Goal: Information Seeking & Learning: Learn about a topic

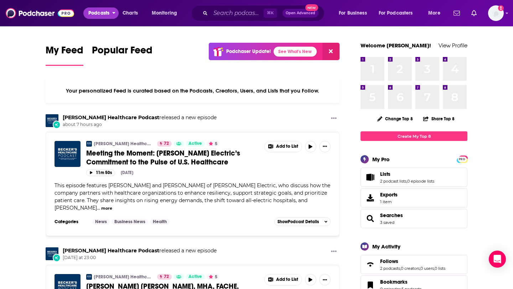
click at [103, 19] on button "Podcasts" at bounding box center [100, 12] width 35 height 11
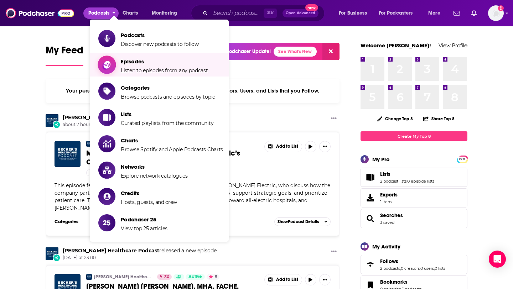
click at [138, 64] on span "Episodes" at bounding box center [164, 61] width 87 height 7
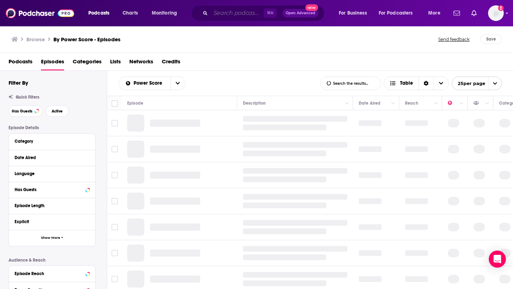
click at [227, 12] on input "Search podcasts, credits, & more..." at bounding box center [237, 12] width 53 height 11
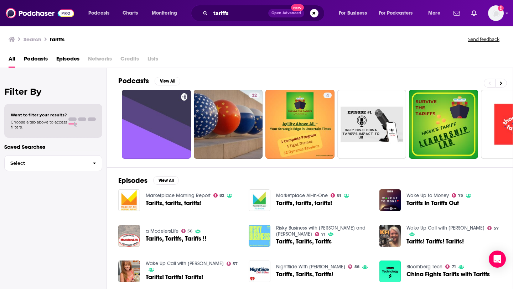
click at [73, 60] on span "Episodes" at bounding box center [67, 60] width 23 height 15
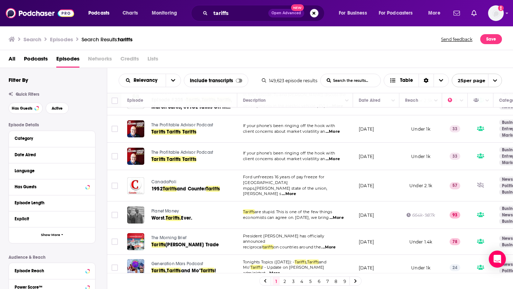
scroll to position [519, 0]
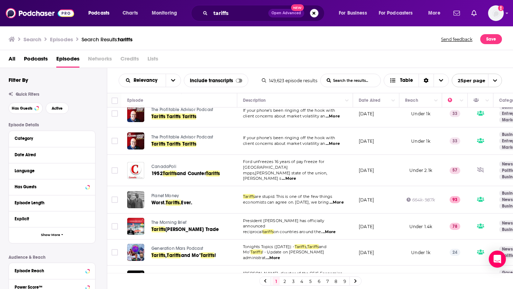
click at [284, 282] on link "2" at bounding box center [284, 281] width 7 height 9
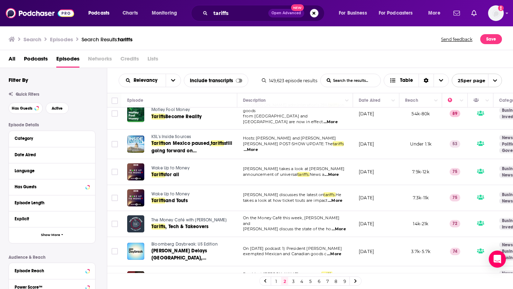
scroll to position [526, 0]
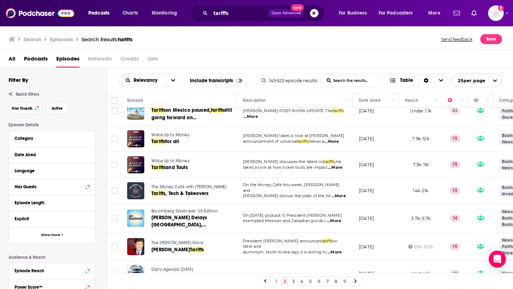
click at [294, 282] on link "3" at bounding box center [293, 281] width 7 height 9
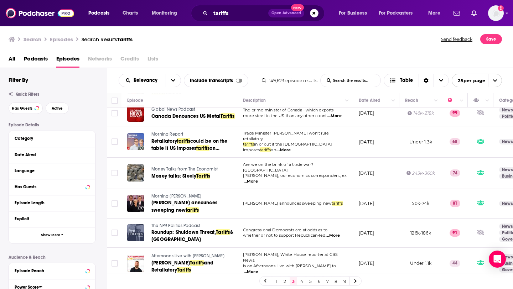
scroll to position [522, 0]
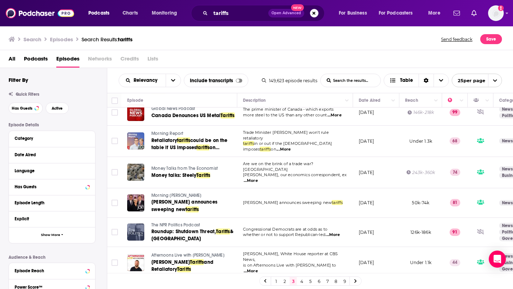
click at [305, 283] on div "1 2 3 4 5 6 7 8 9" at bounding box center [310, 281] width 102 height 9
click at [304, 283] on link "4" at bounding box center [301, 281] width 7 height 9
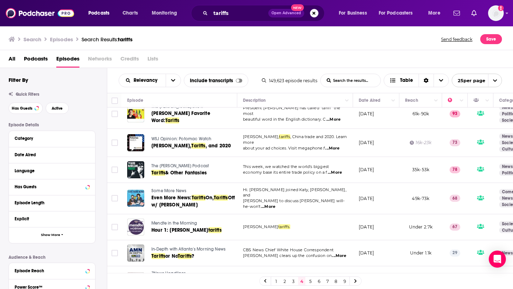
scroll to position [511, 0]
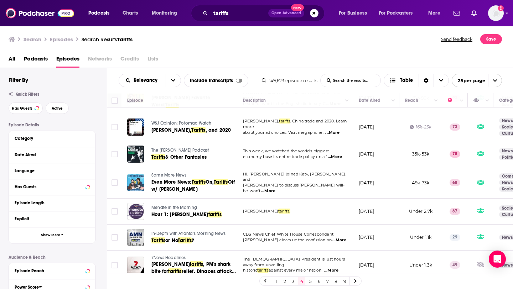
click at [312, 283] on link "5" at bounding box center [310, 281] width 7 height 9
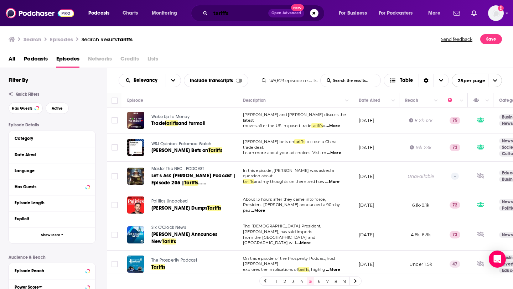
click at [241, 11] on input "tariffs" at bounding box center [240, 12] width 58 height 11
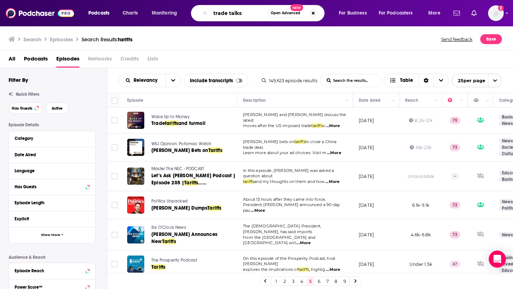
type input "trade talks"
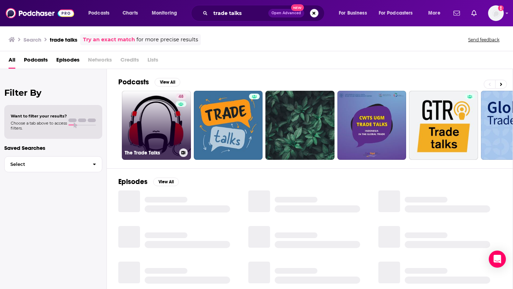
click at [156, 124] on link "48 The Trade Talks" at bounding box center [156, 125] width 69 height 69
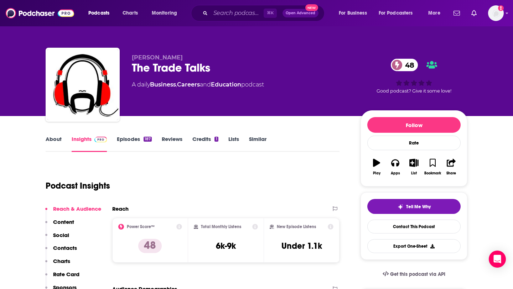
click at [56, 144] on link "About" at bounding box center [54, 144] width 16 height 16
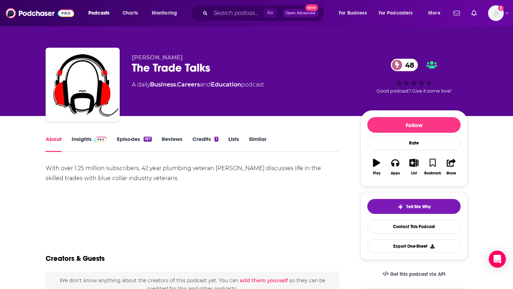
click at [123, 140] on link "Episodes 187" at bounding box center [134, 144] width 35 height 16
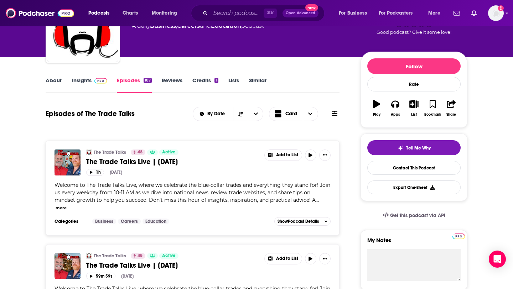
scroll to position [33, 0]
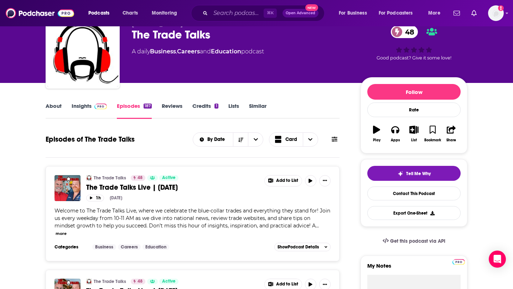
click at [76, 105] on link "Insights" at bounding box center [89, 111] width 35 height 16
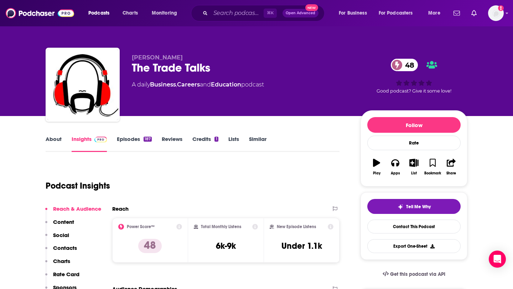
click at [62, 251] on p "Contacts" at bounding box center [65, 248] width 24 height 7
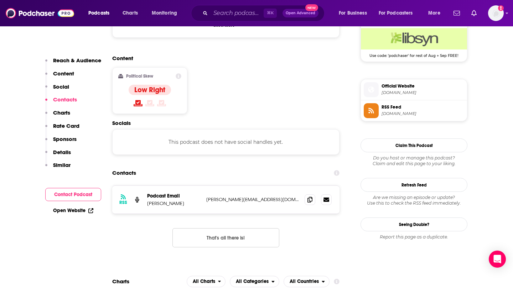
scroll to position [566, 0]
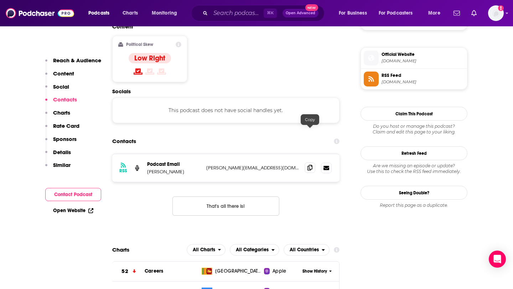
click at [309, 165] on icon at bounding box center [310, 168] width 5 height 6
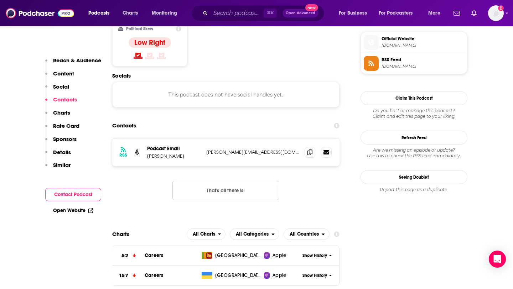
scroll to position [578, 0]
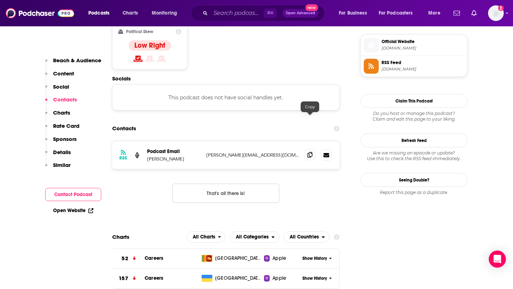
click at [311, 152] on icon at bounding box center [310, 155] width 5 height 6
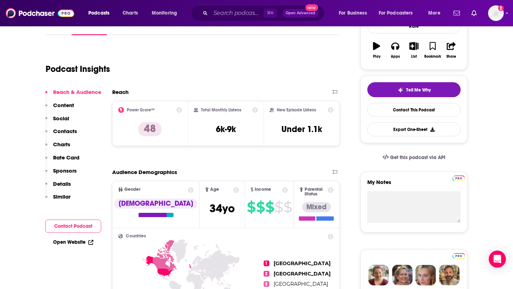
scroll to position [0, 0]
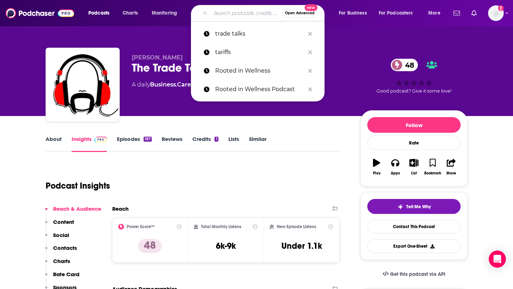
click at [230, 18] on input "Search podcasts, credits, & more..." at bounding box center [246, 12] width 71 height 11
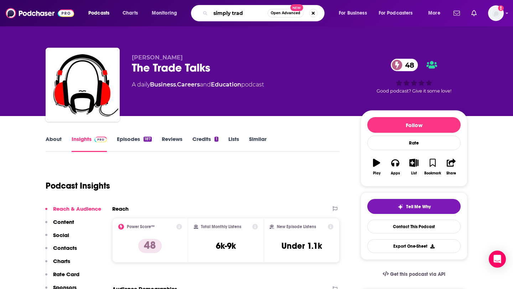
type input "simply trade"
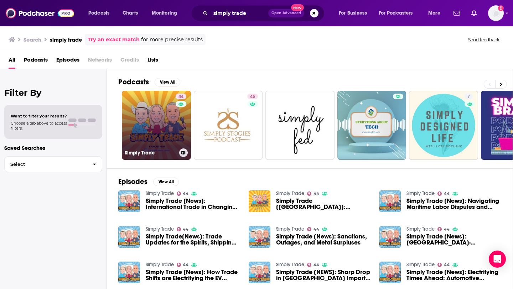
click at [143, 135] on link "44 Simply Trade" at bounding box center [156, 125] width 69 height 69
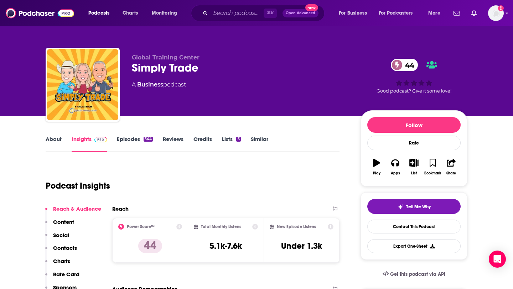
click at [55, 140] on link "About" at bounding box center [54, 144] width 16 height 16
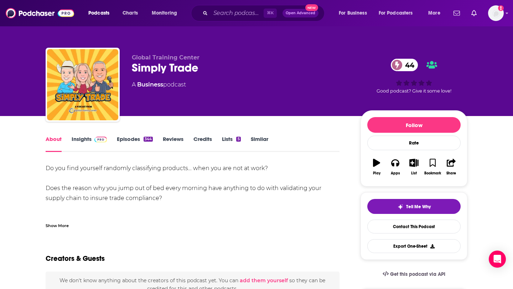
click at [122, 143] on link "Episodes 344" at bounding box center [135, 144] width 36 height 16
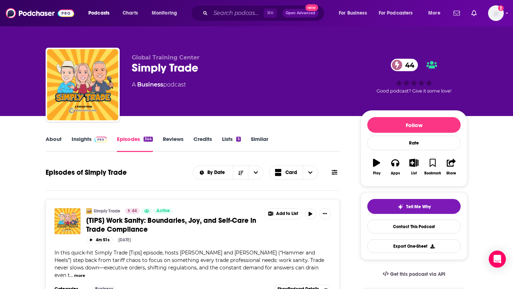
click at [83, 141] on link "Insights" at bounding box center [89, 144] width 35 height 16
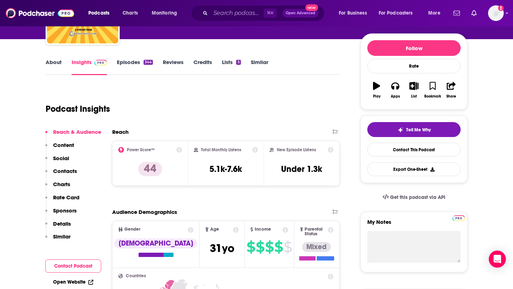
click at [69, 174] on p "Contacts" at bounding box center [65, 171] width 24 height 7
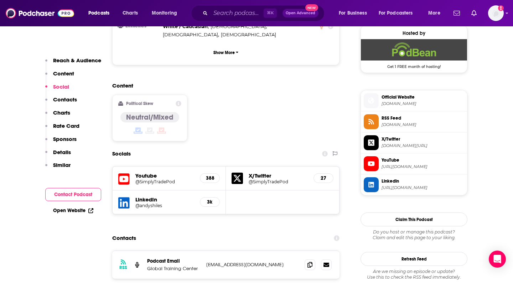
scroll to position [544, 0]
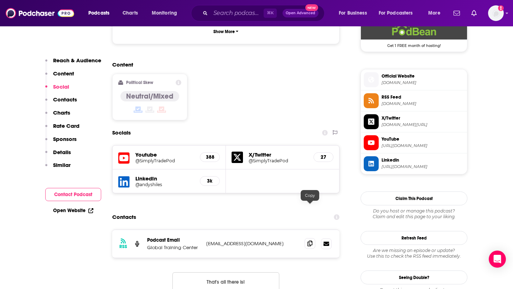
click at [309, 238] on span at bounding box center [310, 243] width 11 height 11
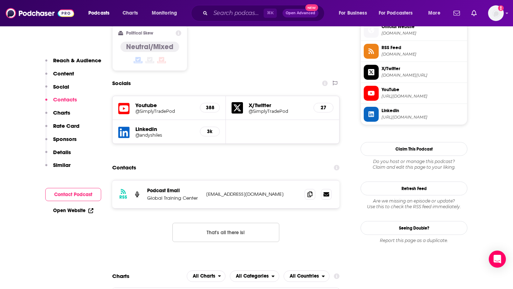
scroll to position [594, 0]
click at [309, 189] on span at bounding box center [310, 194] width 11 height 11
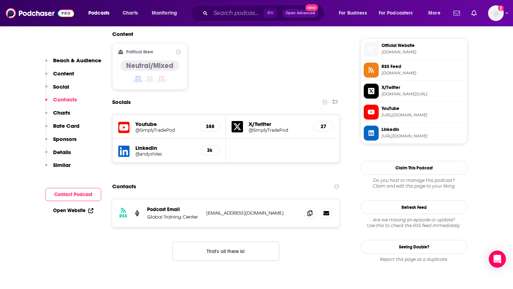
scroll to position [570, 0]
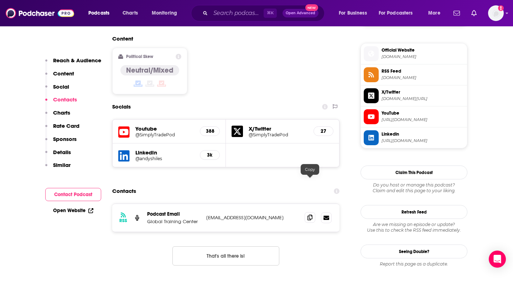
click at [308, 215] on icon at bounding box center [310, 218] width 5 height 6
click at [236, 10] on input "Search podcasts, credits, & more..." at bounding box center [237, 12] width 53 height 11
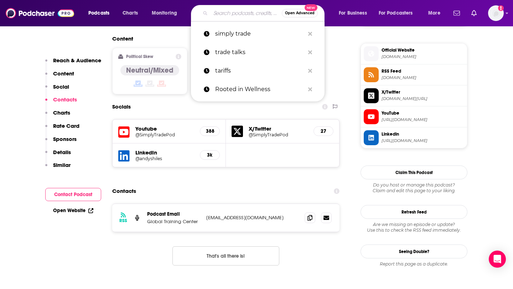
paste input "EMBARGOED!"
type input "EMBARGOED!"
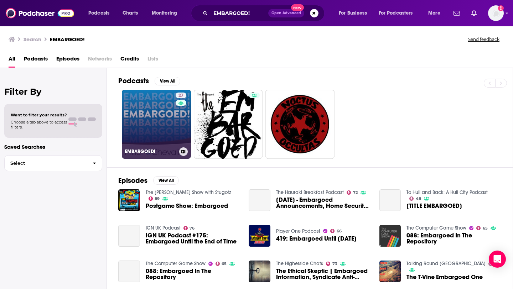
click at [157, 117] on link "27 EMBARGOED!" at bounding box center [156, 124] width 69 height 69
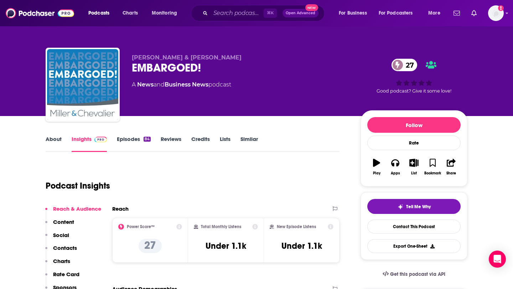
click at [57, 143] on link "About" at bounding box center [54, 144] width 16 height 16
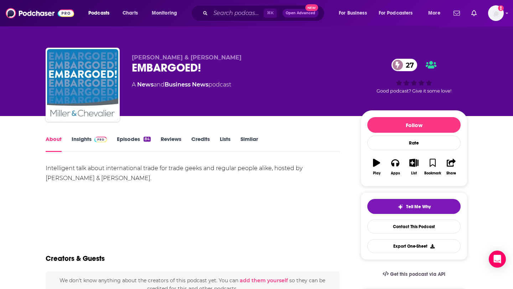
click at [135, 139] on link "Episodes 84" at bounding box center [134, 144] width 34 height 16
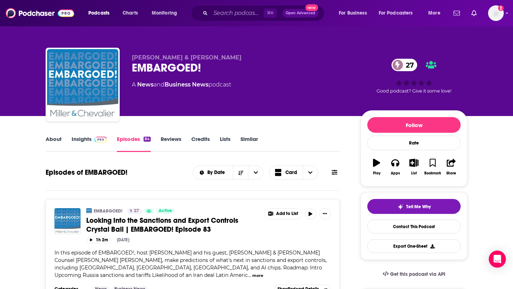
click at [48, 143] on link "About" at bounding box center [54, 144] width 16 height 16
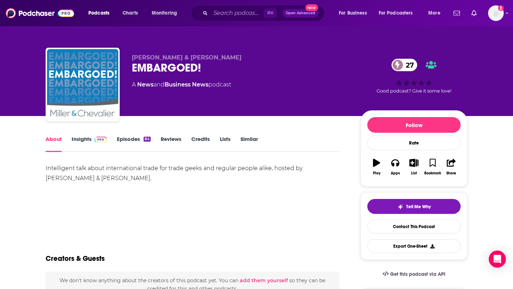
click at [99, 144] on link "Insights" at bounding box center [89, 144] width 35 height 16
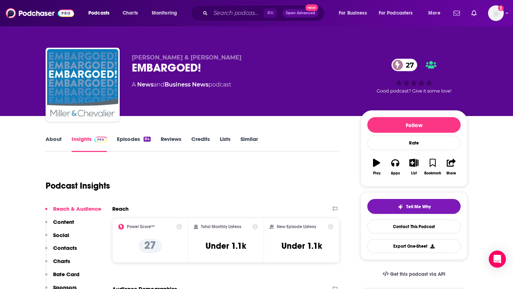
click at [74, 247] on p "Contacts" at bounding box center [65, 248] width 24 height 7
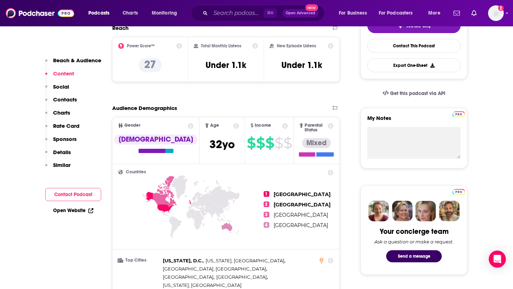
scroll to position [166, 0]
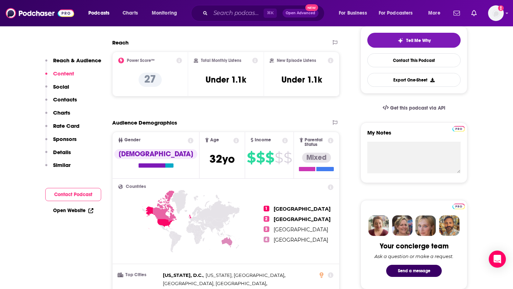
click at [73, 101] on p "Contacts" at bounding box center [65, 99] width 24 height 7
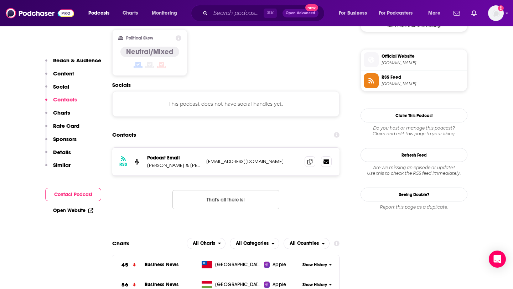
scroll to position [566, 0]
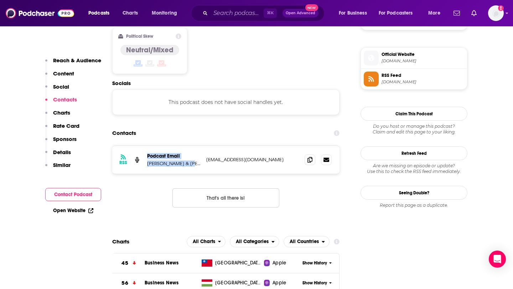
drag, startPoint x: 191, startPoint y: 136, endPoint x: 136, endPoint y: 136, distance: 54.5
click at [136, 146] on div "RSS Podcast Email [PERSON_NAME] & [PERSON_NAME] [EMAIL_ADDRESS][DOMAIN_NAME] [E…" at bounding box center [225, 160] width 227 height 28
click at [156, 146] on div "RSS Podcast Email [PERSON_NAME] & [PERSON_NAME] [EMAIL_ADDRESS][DOMAIN_NAME] [E…" at bounding box center [225, 160] width 227 height 28
drag, startPoint x: 147, startPoint y: 137, endPoint x: 191, endPoint y: 137, distance: 43.5
click at [191, 161] on p "[PERSON_NAME] & [PERSON_NAME]" at bounding box center [173, 164] width 53 height 6
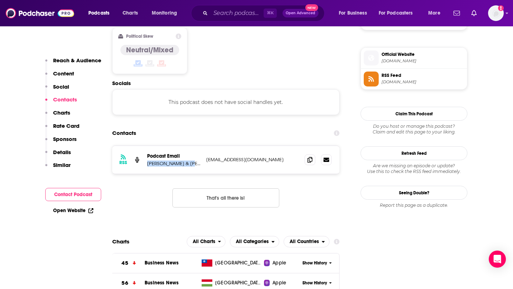
copy p "[PERSON_NAME] & [PERSON_NAME]"
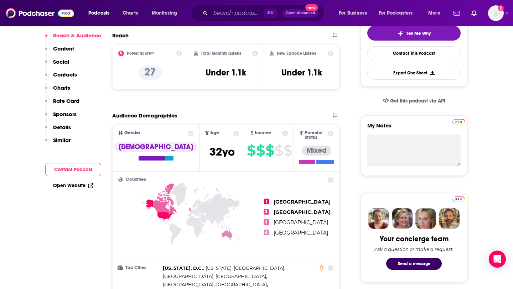
scroll to position [0, 0]
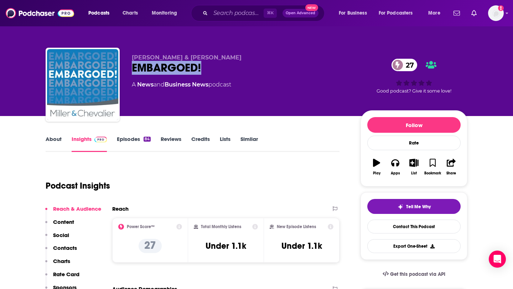
drag, startPoint x: 204, startPoint y: 70, endPoint x: 129, endPoint y: 71, distance: 75.6
click at [129, 71] on div "[PERSON_NAME] & [PERSON_NAME] EMBARGOED! 27 A News and Business News podcast 27…" at bounding box center [257, 86] width 422 height 77
copy h2 "EMBARGOED!"
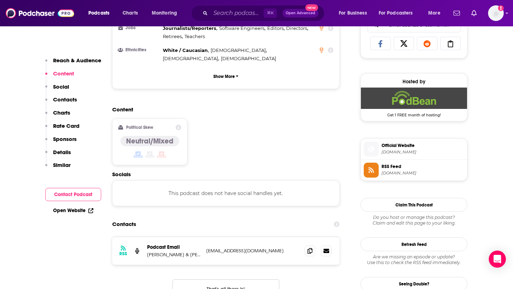
scroll to position [485, 0]
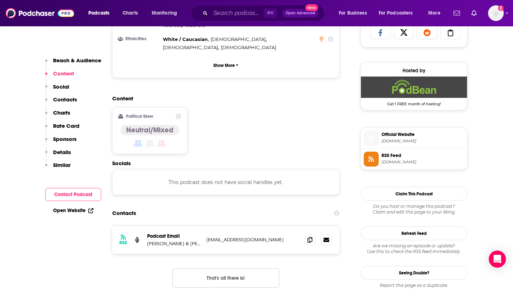
click at [302, 226] on div "RSS Podcast Email [PERSON_NAME] & [PERSON_NAME] [EMAIL_ADDRESS][DOMAIN_NAME] [E…" at bounding box center [225, 240] width 227 height 28
click at [326, 226] on div "RSS Podcast Email [PERSON_NAME] & [PERSON_NAME] [EMAIL_ADDRESS][DOMAIN_NAME] [E…" at bounding box center [225, 240] width 227 height 28
click at [313, 235] on span at bounding box center [310, 240] width 11 height 11
click at [228, 20] on div "⌘ K Open Advanced New" at bounding box center [258, 13] width 134 height 16
click at [227, 19] on div "⌘ K Open Advanced New" at bounding box center [258, 13] width 134 height 16
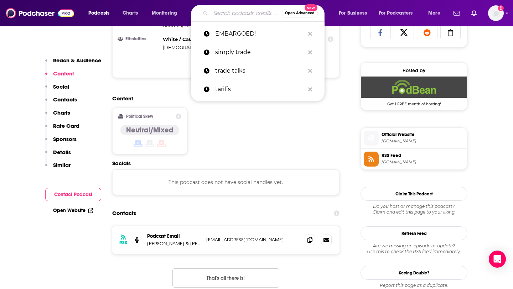
click at [227, 17] on input "Search podcasts, credits, & more..." at bounding box center [246, 12] width 71 height 11
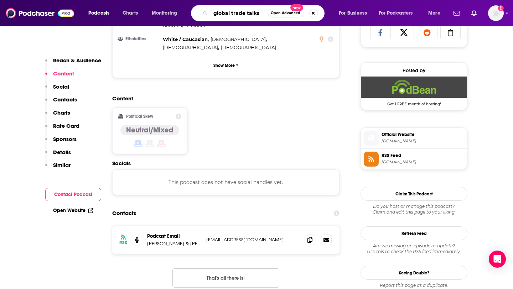
type input "global trade talks"
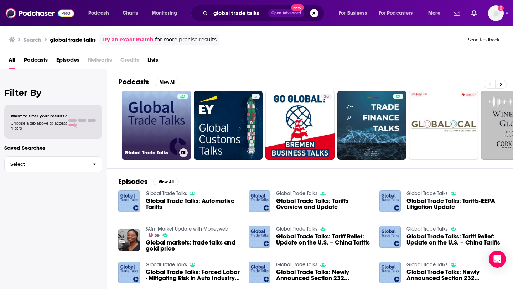
click at [164, 118] on link "Global Trade Talks" at bounding box center [156, 125] width 69 height 69
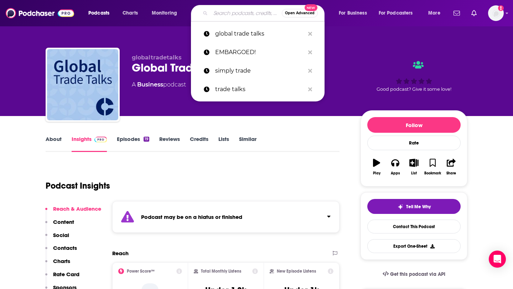
click at [227, 15] on input "Search podcasts, credits, & more..." at bounding box center [246, 12] width 71 height 11
paste input "International Trade Resources Podcast"
type input "International Trade Resources Podcast"
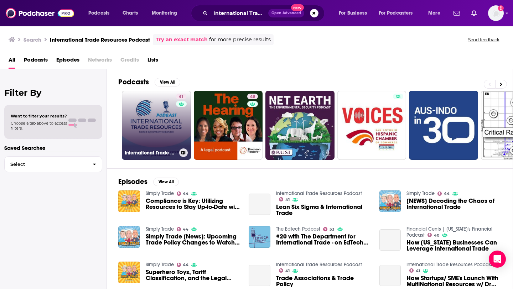
click at [146, 131] on link "41 International Trade Resources Podcast" at bounding box center [156, 125] width 69 height 69
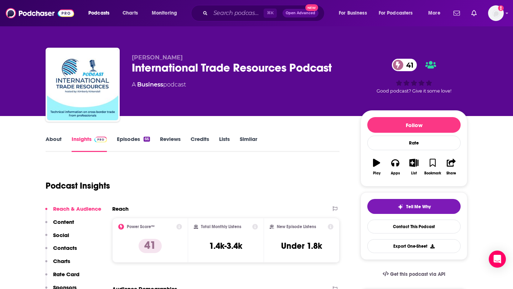
click at [53, 141] on link "About" at bounding box center [54, 144] width 16 height 16
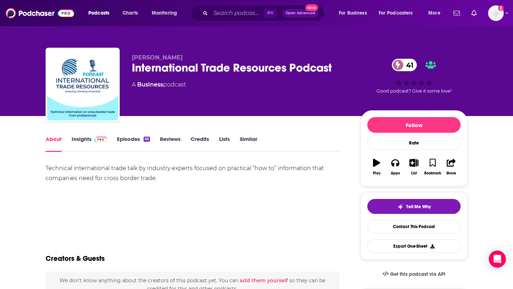
click at [81, 140] on link "Insights" at bounding box center [89, 144] width 35 height 16
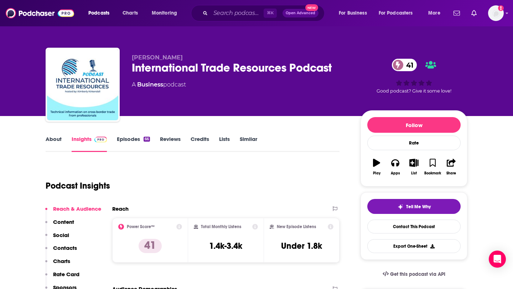
click at [134, 142] on link "Episodes 66" at bounding box center [133, 144] width 33 height 16
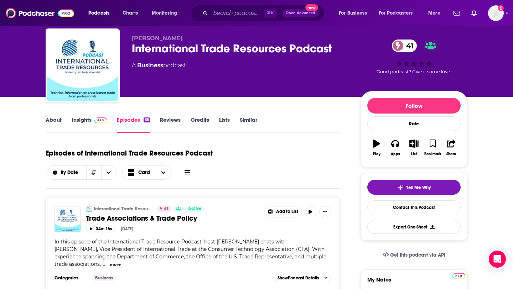
scroll to position [1, 0]
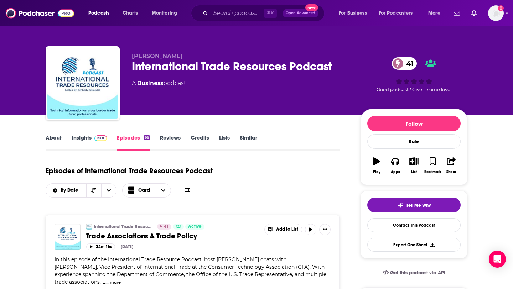
click at [46, 135] on link "About" at bounding box center [54, 142] width 16 height 16
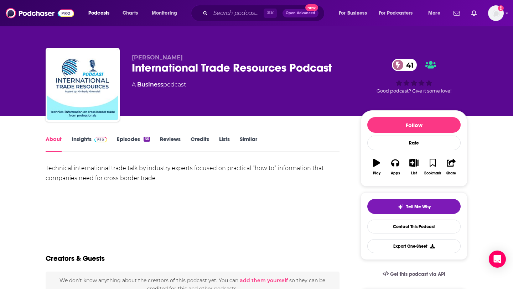
click at [83, 142] on link "Insights" at bounding box center [89, 144] width 35 height 16
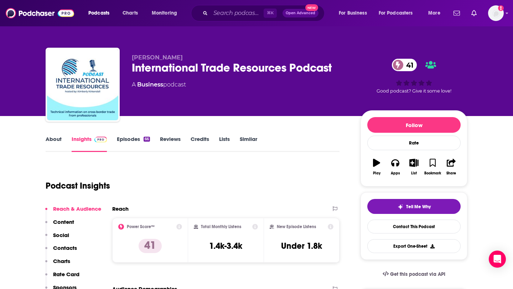
click at [72, 250] on p "Contacts" at bounding box center [65, 248] width 24 height 7
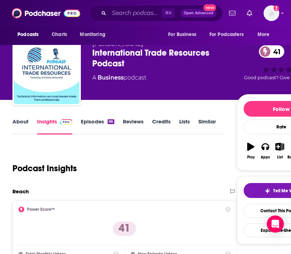
scroll to position [11, 0]
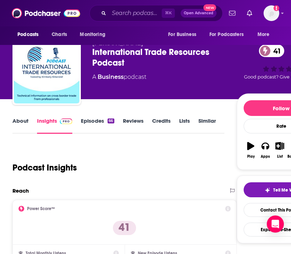
click at [19, 124] on link "About" at bounding box center [20, 125] width 16 height 16
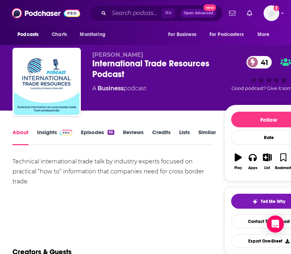
click at [45, 130] on link "Insights" at bounding box center [54, 137] width 35 height 16
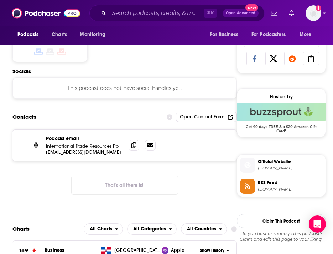
scroll to position [456, 0]
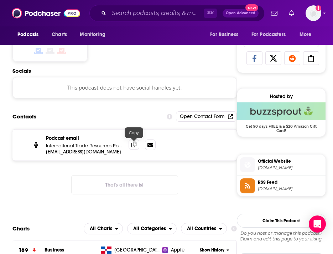
click at [130, 146] on span at bounding box center [134, 144] width 11 height 11
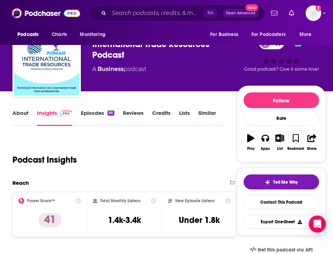
scroll to position [0, 0]
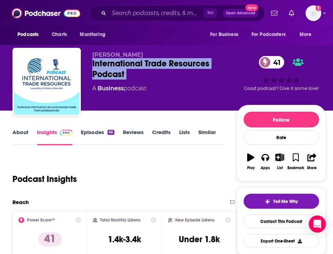
drag, startPoint x: 92, startPoint y: 62, endPoint x: 132, endPoint y: 81, distance: 44.7
click at [132, 81] on div "[PERSON_NAME] International Trade Resources Podcast 41 A Business podcast 41 Go…" at bounding box center [169, 83] width 314 height 71
copy h2 "International Trade Resources Podcast"
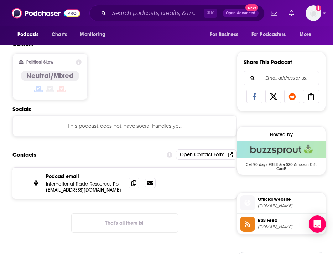
scroll to position [425, 0]
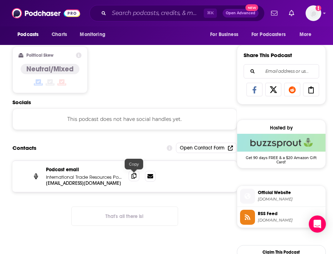
click at [132, 177] on icon at bounding box center [134, 176] width 5 height 6
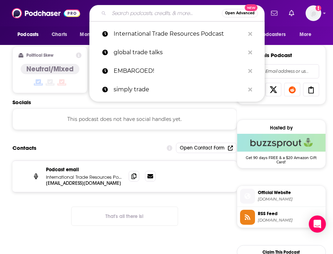
click at [166, 10] on input "Search podcasts, credits, & more..." at bounding box center [165, 12] width 113 height 11
paste input "ALOM Podcast"
type input "ALOM Podcast"
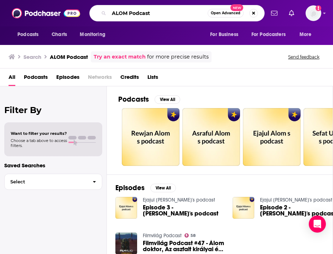
drag, startPoint x: 166, startPoint y: 11, endPoint x: 82, endPoint y: 11, distance: 84.5
click at [82, 11] on div "Podcasts Charts Monitoring ALOM Podcast Open Advanced New For Business For Podc…" at bounding box center [166, 13] width 333 height 26
paste input "Supply Chain Aftershocks"
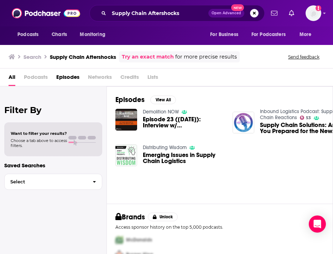
click at [41, 77] on span "Podcasts" at bounding box center [36, 78] width 24 height 15
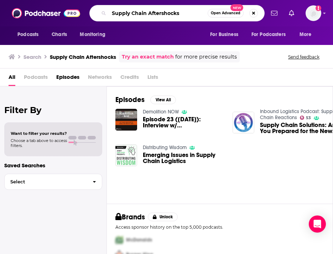
click at [180, 12] on input "Supply Chain Aftershocks" at bounding box center [158, 12] width 99 height 11
click at [11, 77] on span "All" at bounding box center [12, 78] width 7 height 15
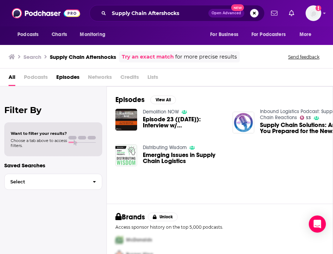
scroll to position [29, 0]
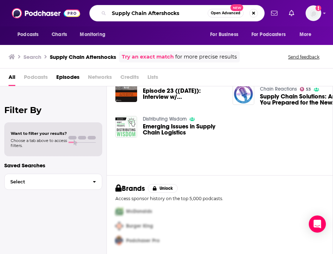
drag, startPoint x: 187, startPoint y: 13, endPoint x: 48, endPoint y: 13, distance: 138.6
click at [48, 13] on div "Podcasts Charts Monitoring Supply Chain Aftershocks Open Advanced New For Busin…" at bounding box center [166, 13] width 333 height 26
paste input "The Gartner Supply Chain Podcast"
type input "The Gartner Supply Chain Podcast"
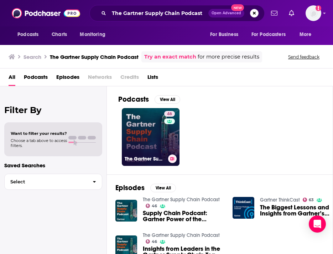
click at [146, 144] on link "46 The Gartner Supply Chain Podcast" at bounding box center [151, 137] width 58 height 58
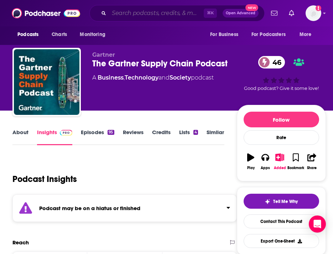
click at [169, 15] on input "Search podcasts, credits, & more..." at bounding box center [156, 12] width 95 height 11
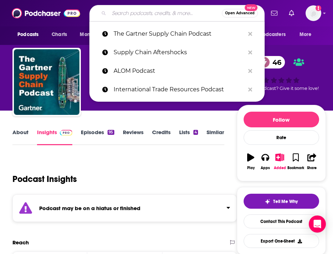
paste input "The Freight Buyers’ Club"
type input "The Freight Buyers’ Club"
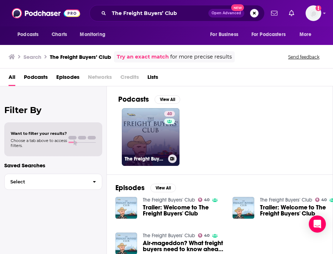
click at [145, 132] on link "40 The Freight Buyers' Club" at bounding box center [151, 137] width 58 height 58
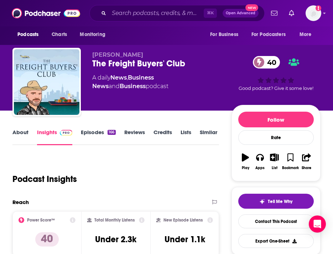
click at [23, 135] on link "About" at bounding box center [20, 137] width 16 height 16
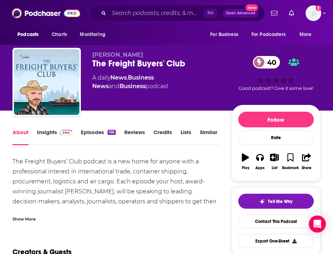
click at [45, 137] on link "Insights" at bounding box center [54, 137] width 35 height 16
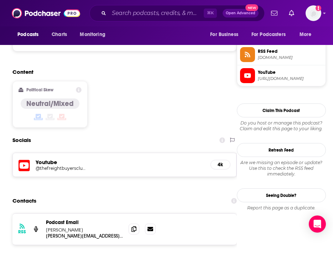
scroll to position [572, 0]
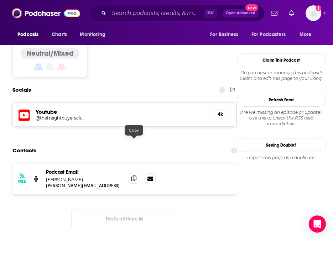
click at [135, 175] on icon at bounding box center [134, 178] width 5 height 6
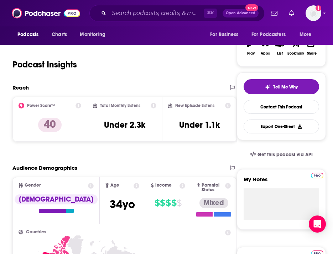
scroll to position [0, 0]
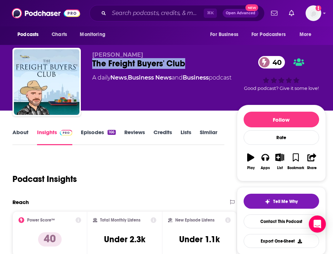
drag, startPoint x: 192, startPoint y: 62, endPoint x: 85, endPoint y: 63, distance: 106.9
click at [85, 63] on div "[PERSON_NAME] The Freight Buyers' Club 40 A daily News , Business News and Busi…" at bounding box center [169, 83] width 314 height 71
copy h2 "The Freight Buyers' Club"
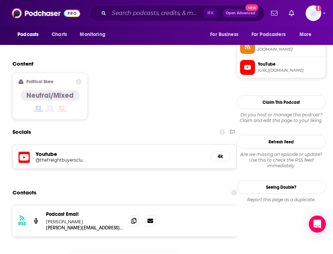
scroll to position [544, 0]
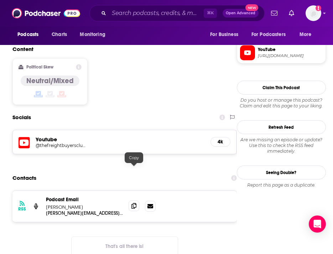
click at [132, 200] on span at bounding box center [134, 205] width 11 height 11
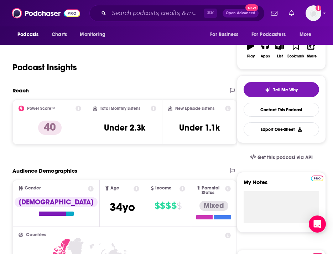
scroll to position [0, 0]
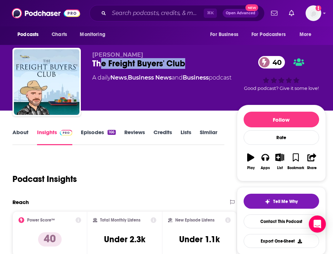
drag, startPoint x: 101, startPoint y: 66, endPoint x: 191, endPoint y: 66, distance: 89.8
click at [191, 66] on div "The Freight Buyers' Club 40" at bounding box center [164, 63] width 145 height 11
click at [190, 66] on div "The Freight Buyers' Club 40" at bounding box center [164, 63] width 145 height 11
drag, startPoint x: 187, startPoint y: 64, endPoint x: 86, endPoint y: 67, distance: 100.9
click at [86, 67] on div "[PERSON_NAME] The Freight Buyers' Club 40 A daily News , Business News and Busi…" at bounding box center [169, 83] width 314 height 71
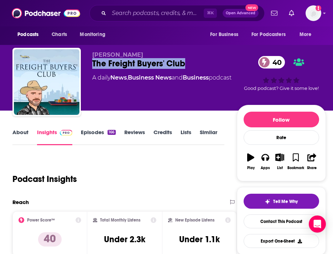
copy h2 "The Freight Buyers' Club"
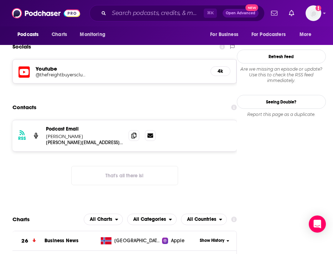
scroll to position [519, 0]
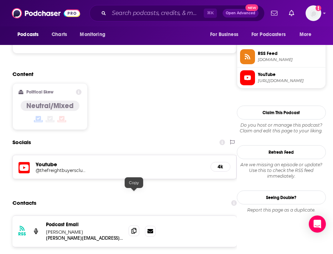
click at [135, 228] on icon at bounding box center [134, 231] width 5 height 6
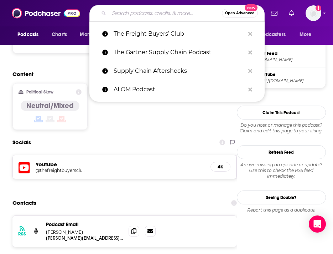
click at [139, 15] on input "Search podcasts, credits, & more..." at bounding box center [165, 12] width 113 height 11
paste input "Talking Supply Chain"
type input "Talking Supply Chain"
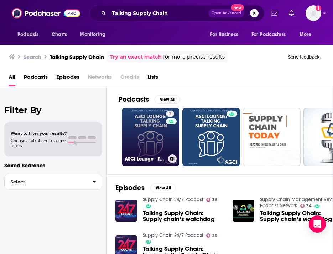
scroll to position [7, 0]
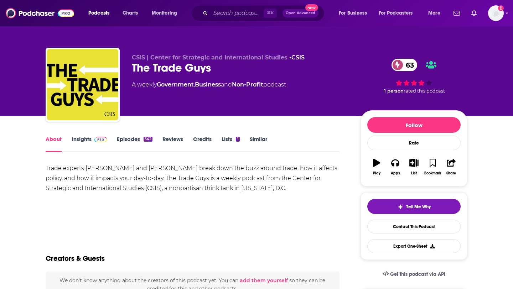
click at [88, 139] on link "Insights" at bounding box center [89, 144] width 35 height 16
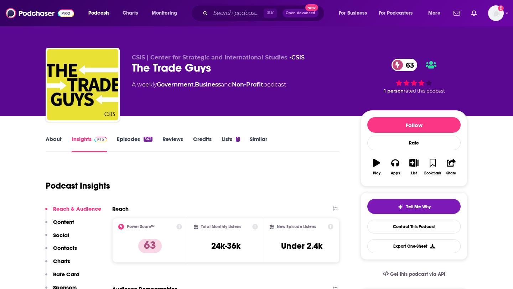
click at [71, 247] on p "Contacts" at bounding box center [65, 248] width 24 height 7
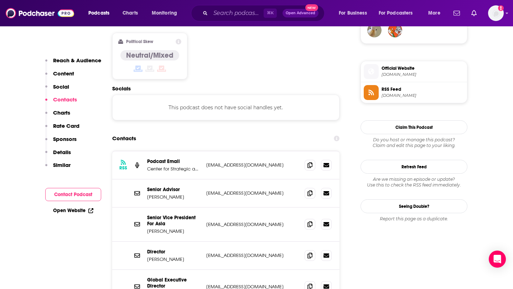
scroll to position [543, 0]
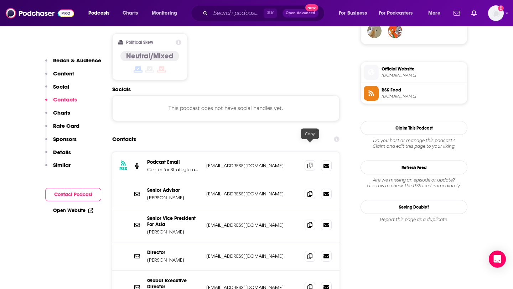
click at [309, 163] on icon at bounding box center [310, 166] width 5 height 6
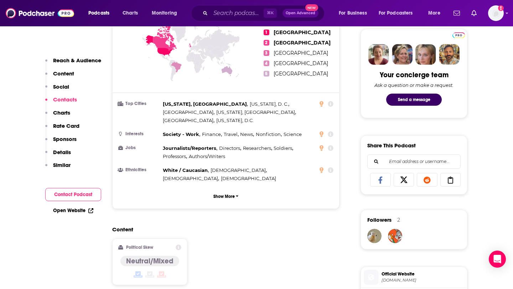
scroll to position [0, 0]
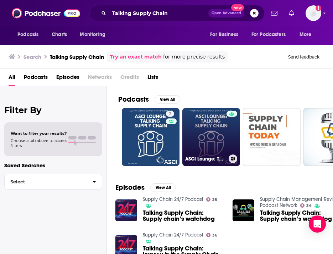
scroll to position [10, 0]
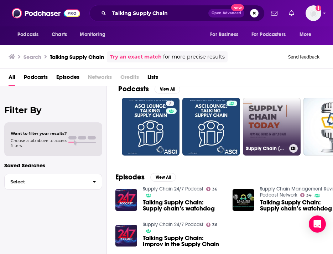
click at [251, 129] on link "Supply Chain [DATE]" at bounding box center [272, 127] width 58 height 58
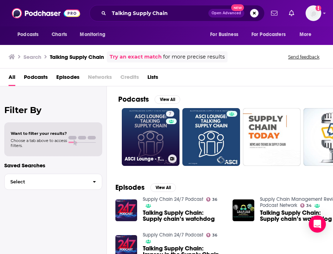
click at [154, 138] on link "7 ASCI Lounge - Talking Supply Chain" at bounding box center [151, 137] width 58 height 58
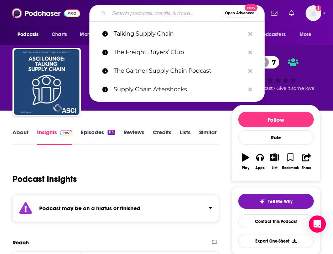
click at [138, 10] on input "Search podcasts, credits, & more..." at bounding box center [165, 12] width 113 height 11
paste input "Logistically Speaking"
type input "Logistically Speaking"
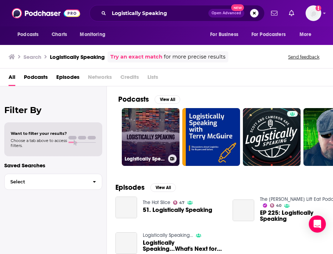
click at [147, 136] on link "Logistically Speaking" at bounding box center [151, 137] width 58 height 58
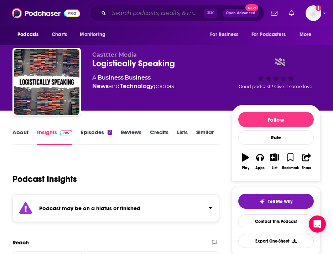
click at [128, 16] on input "Search podcasts, credits, & more..." at bounding box center [156, 12] width 95 height 11
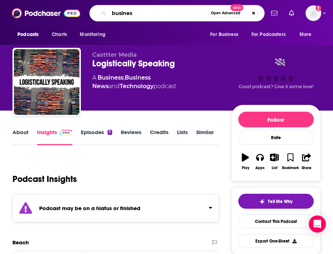
type input "business"
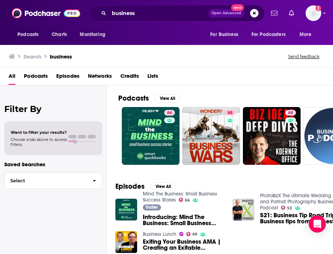
click at [38, 82] on span "Podcasts" at bounding box center [36, 77] width 24 height 15
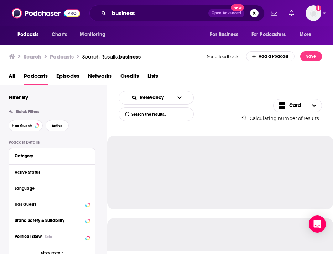
click at [38, 79] on span "Podcasts" at bounding box center [36, 77] width 24 height 15
click at [64, 160] on button "Category" at bounding box center [50, 155] width 71 height 9
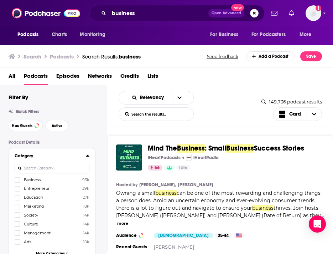
click at [73, 160] on button "Category" at bounding box center [50, 155] width 71 height 9
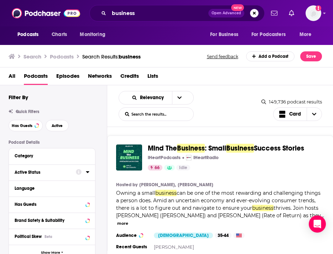
click at [80, 176] on div at bounding box center [83, 172] width 14 height 9
click at [87, 174] on icon at bounding box center [88, 172] width 4 height 6
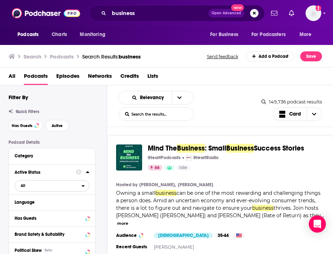
click at [60, 189] on span "All" at bounding box center [48, 185] width 67 height 9
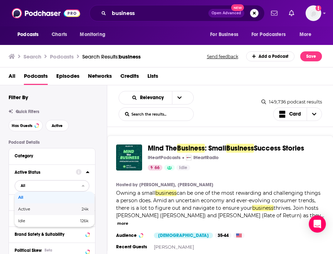
click at [57, 208] on span "24k" at bounding box center [72, 209] width 34 height 4
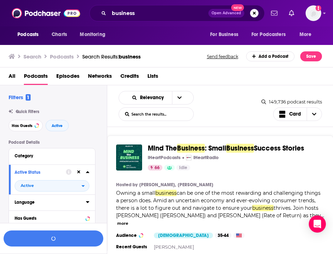
click at [51, 203] on div "Language" at bounding box center [48, 202] width 67 height 5
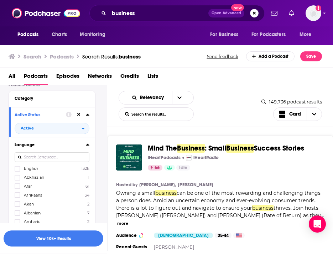
scroll to position [59, 0]
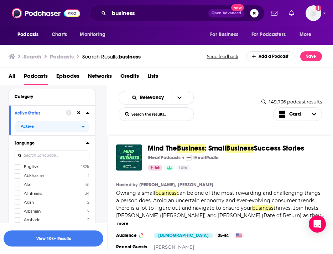
click at [67, 167] on label "English 132k" at bounding box center [52, 167] width 75 height 6
click at [17, 169] on input "multiSelectOption-en-0" at bounding box center [17, 169] width 0 height 0
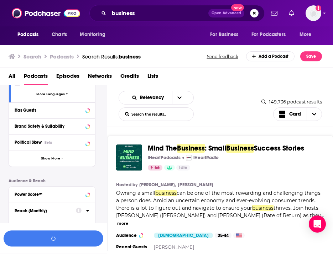
scroll to position [205, 0]
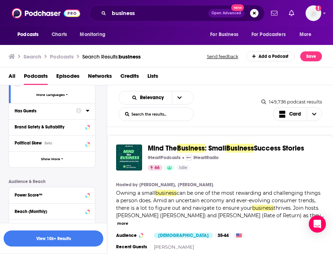
click at [60, 110] on div "Has Guests" at bounding box center [43, 110] width 57 height 5
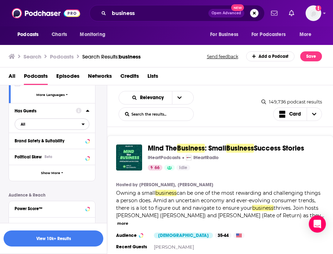
click at [68, 125] on span "All" at bounding box center [48, 123] width 67 height 9
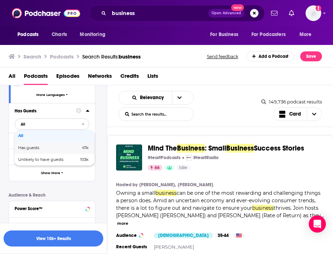
click at [62, 147] on span "47k" at bounding box center [74, 148] width 29 height 4
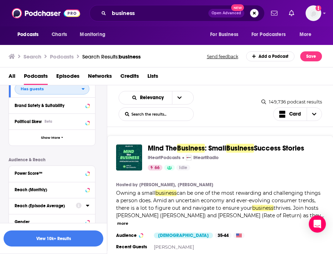
scroll to position [253, 0]
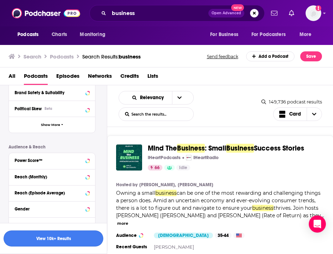
click at [57, 238] on button "View 10k+ Results" at bounding box center [54, 238] width 100 height 16
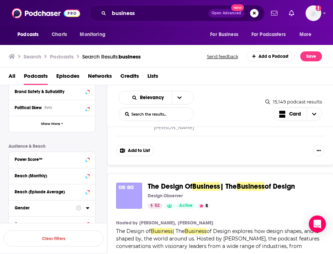
scroll to position [1046, 0]
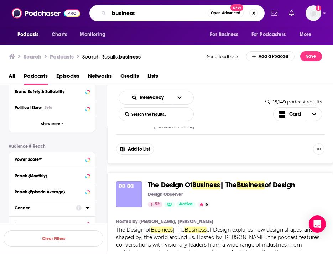
drag, startPoint x: 161, startPoint y: 14, endPoint x: 84, endPoint y: 22, distance: 78.1
click at [84, 22] on div "Podcasts Charts Monitoring business Open Advanced New For Business For Podcaste…" at bounding box center [166, 13] width 333 height 26
drag, startPoint x: 136, startPoint y: 12, endPoint x: 108, endPoint y: 12, distance: 28.9
click at [108, 12] on div "business Open Advanced New" at bounding box center [176, 13] width 175 height 16
paste input "Street Signal"
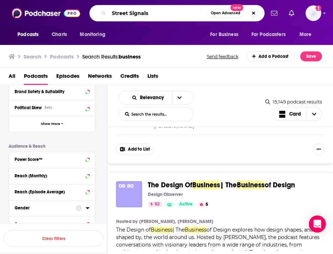
type input "Street Signals"
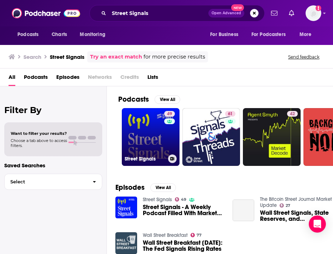
click at [154, 138] on link "49 Street Signals" at bounding box center [151, 137] width 58 height 58
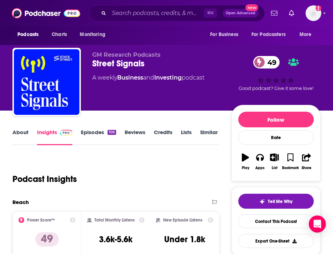
click at [23, 131] on link "About" at bounding box center [20, 137] width 16 height 16
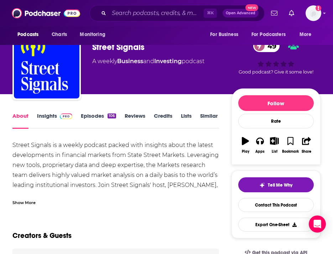
scroll to position [17, 0]
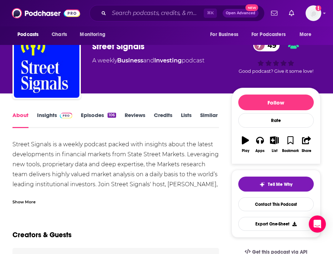
click at [94, 115] on link "Episodes 106" at bounding box center [98, 120] width 35 height 16
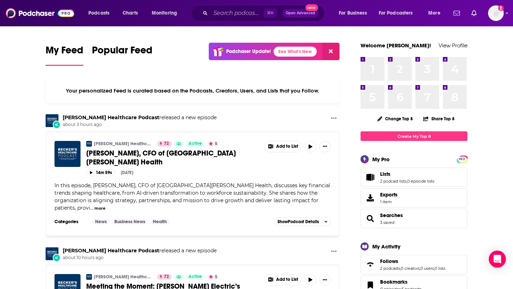
click at [219, 186] on span "In this episode, Angela Lalas, CFO of Loma Linda University Health, discusses k…" at bounding box center [193, 196] width 276 height 29
